Goal: Find specific page/section: Locate a particular part of the current website

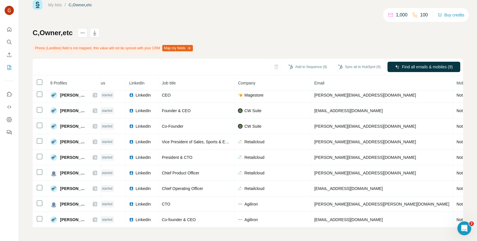
scroll to position [6, 0]
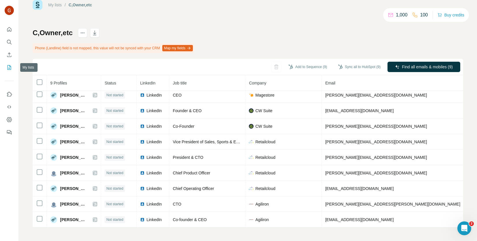
click at [8, 70] on button "My lists" at bounding box center [9, 67] width 9 height 10
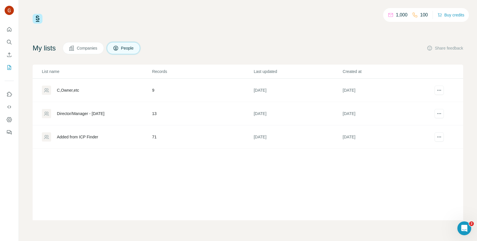
click at [98, 134] on div "Added from ICP Finder" at bounding box center [77, 137] width 41 height 6
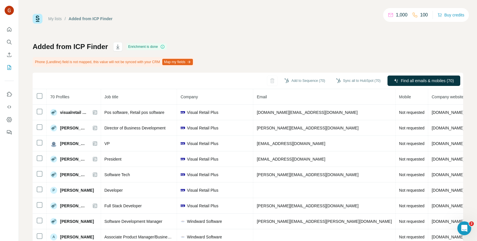
scroll to position [0, 69]
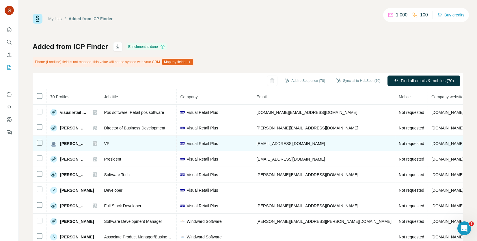
click at [431, 142] on span "[DOMAIN_NAME]" at bounding box center [447, 143] width 32 height 5
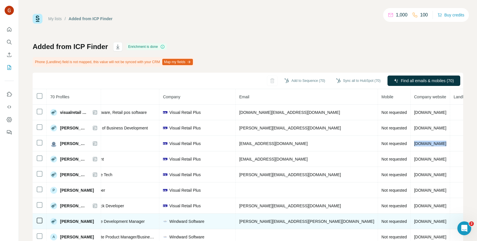
scroll to position [0, 86]
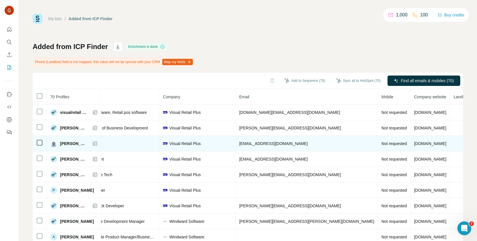
click at [75, 144] on span "[PERSON_NAME]" at bounding box center [73, 144] width 27 height 6
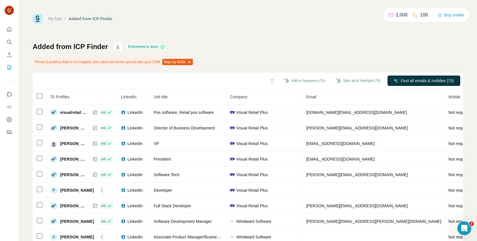
scroll to position [0, 0]
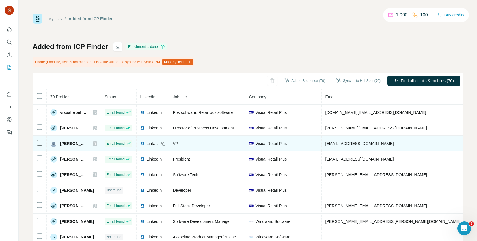
click at [140, 143] on img at bounding box center [142, 143] width 5 height 5
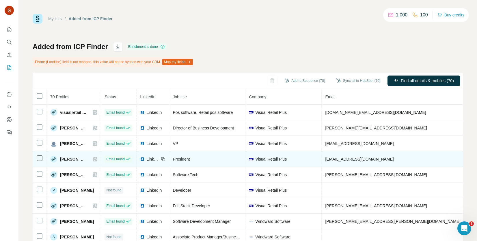
click at [141, 161] on img at bounding box center [142, 159] width 5 height 5
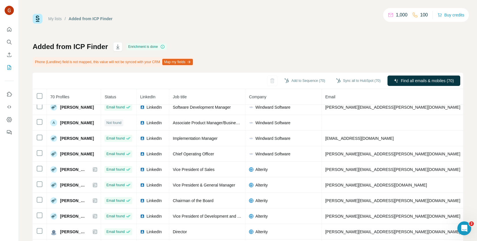
scroll to position [115, 0]
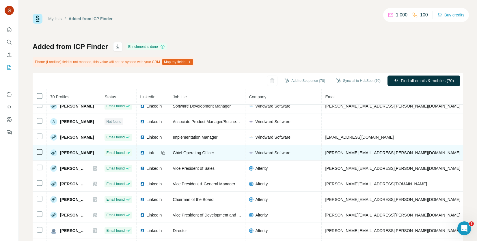
click at [141, 152] on img at bounding box center [142, 153] width 5 height 5
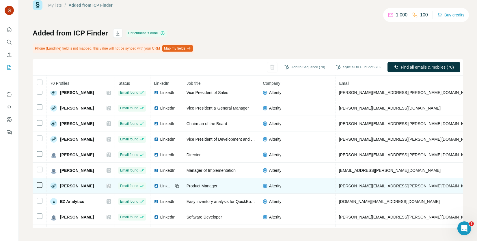
scroll to position [14, 0]
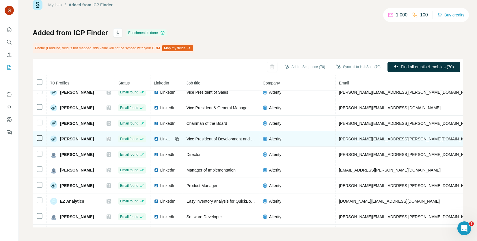
click at [158, 138] on img at bounding box center [156, 139] width 5 height 5
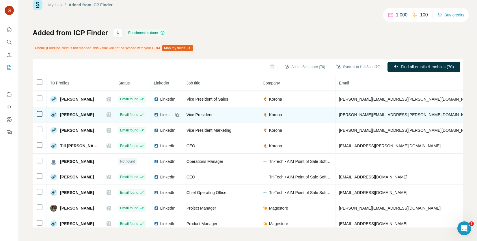
scroll to position [391, 0]
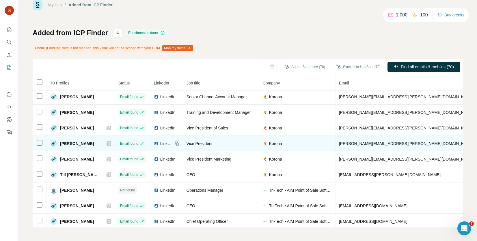
click at [158, 144] on img at bounding box center [156, 143] width 5 height 5
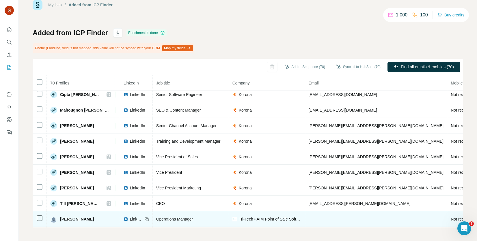
scroll to position [362, 32]
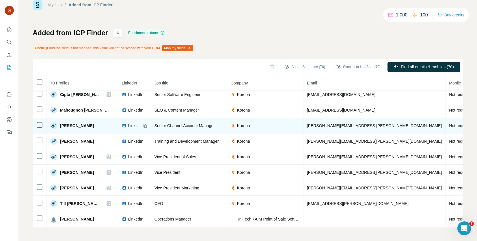
copy span "[DOMAIN_NAME]"
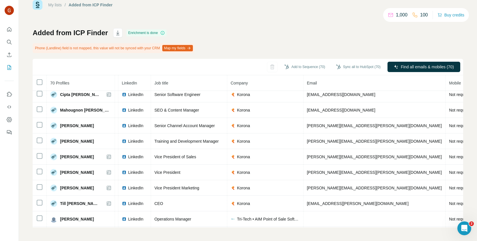
scroll to position [362, 0]
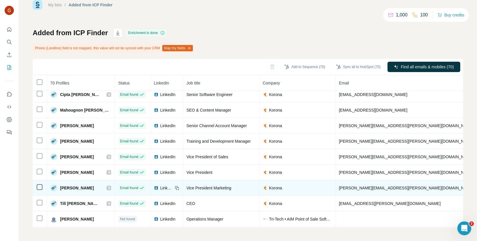
click at [163, 186] on span "LinkedIn" at bounding box center [166, 188] width 13 height 6
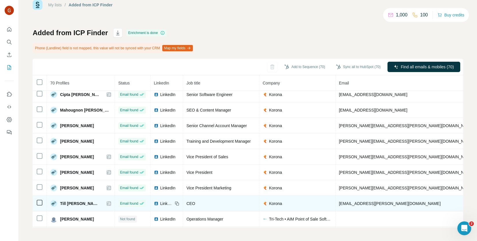
click at [157, 204] on img at bounding box center [156, 203] width 5 height 5
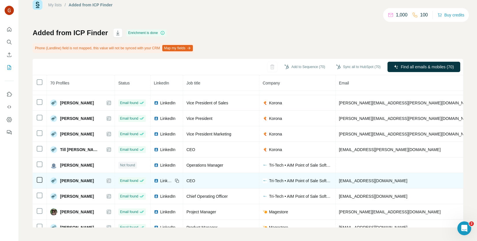
scroll to position [449, 0]
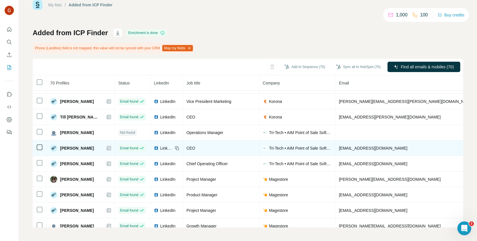
click at [161, 148] on div "LinkedIn" at bounding box center [163, 148] width 19 height 6
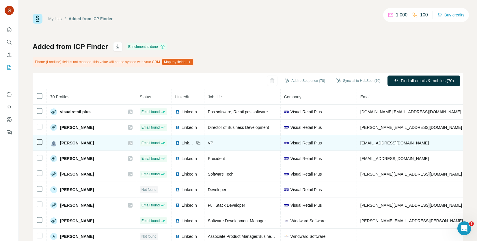
scroll to position [0, 0]
